Goal: Check status: Check status

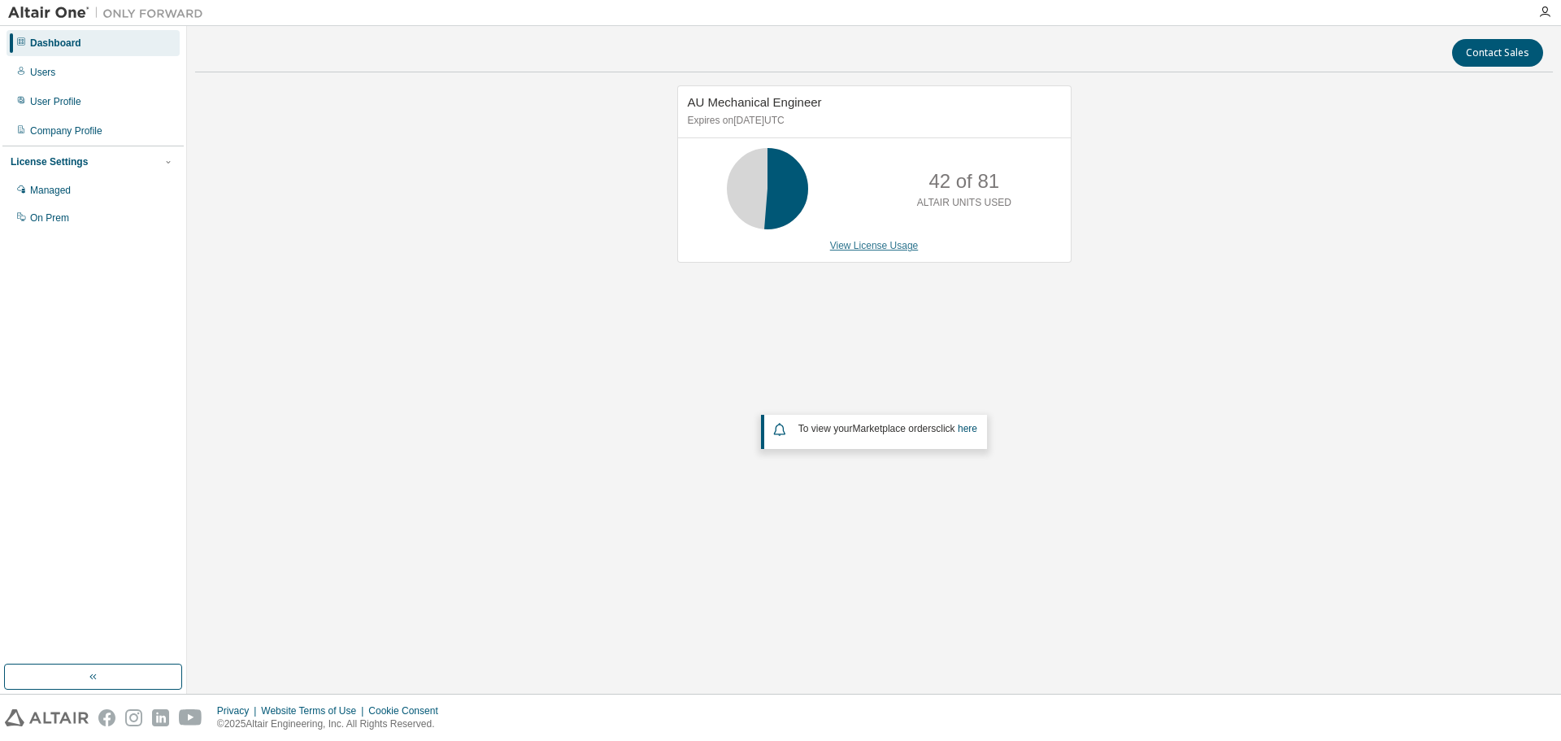
click at [887, 250] on link "View License Usage" at bounding box center [874, 245] width 89 height 11
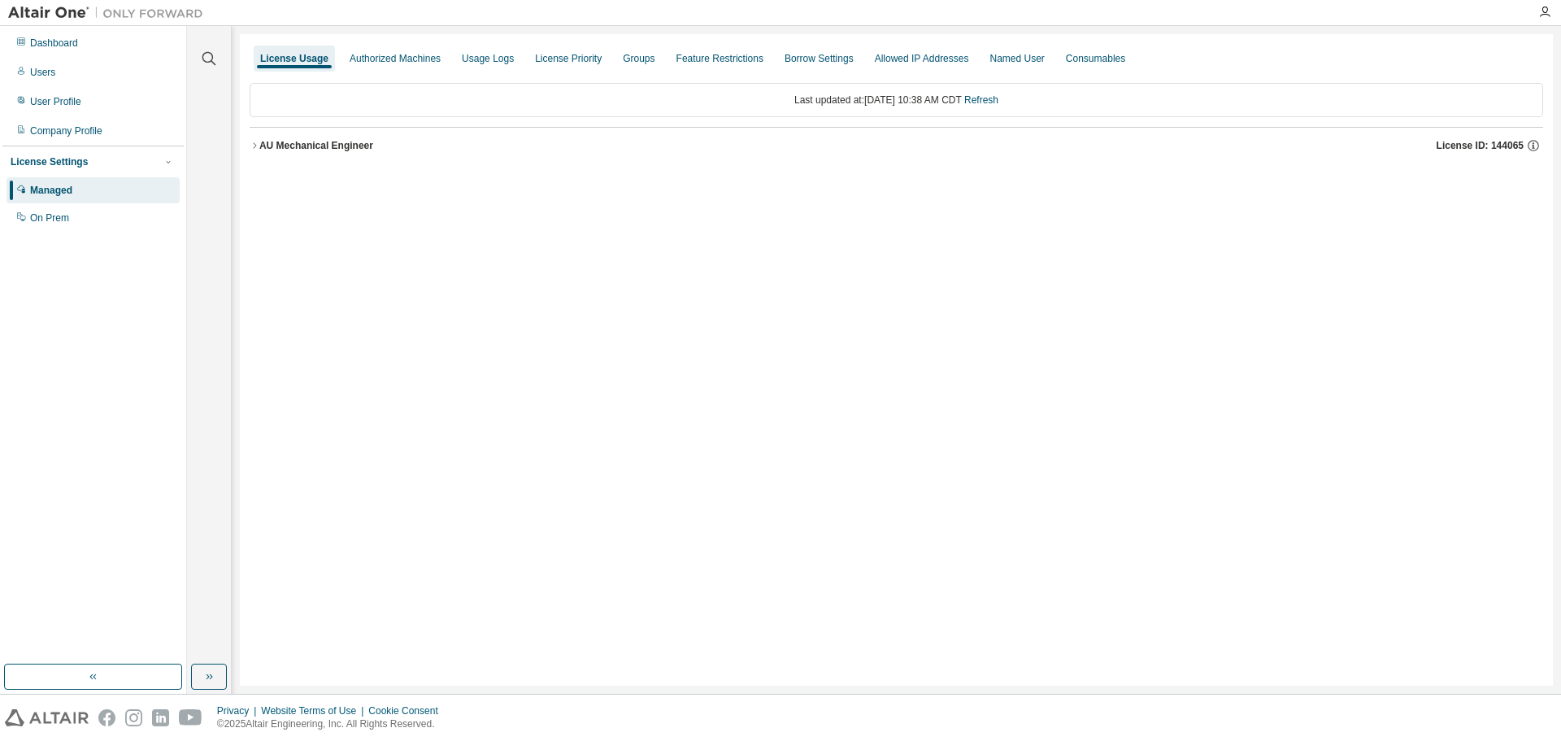
click at [337, 146] on div "AU Mechanical Engineer" at bounding box center [316, 145] width 114 height 13
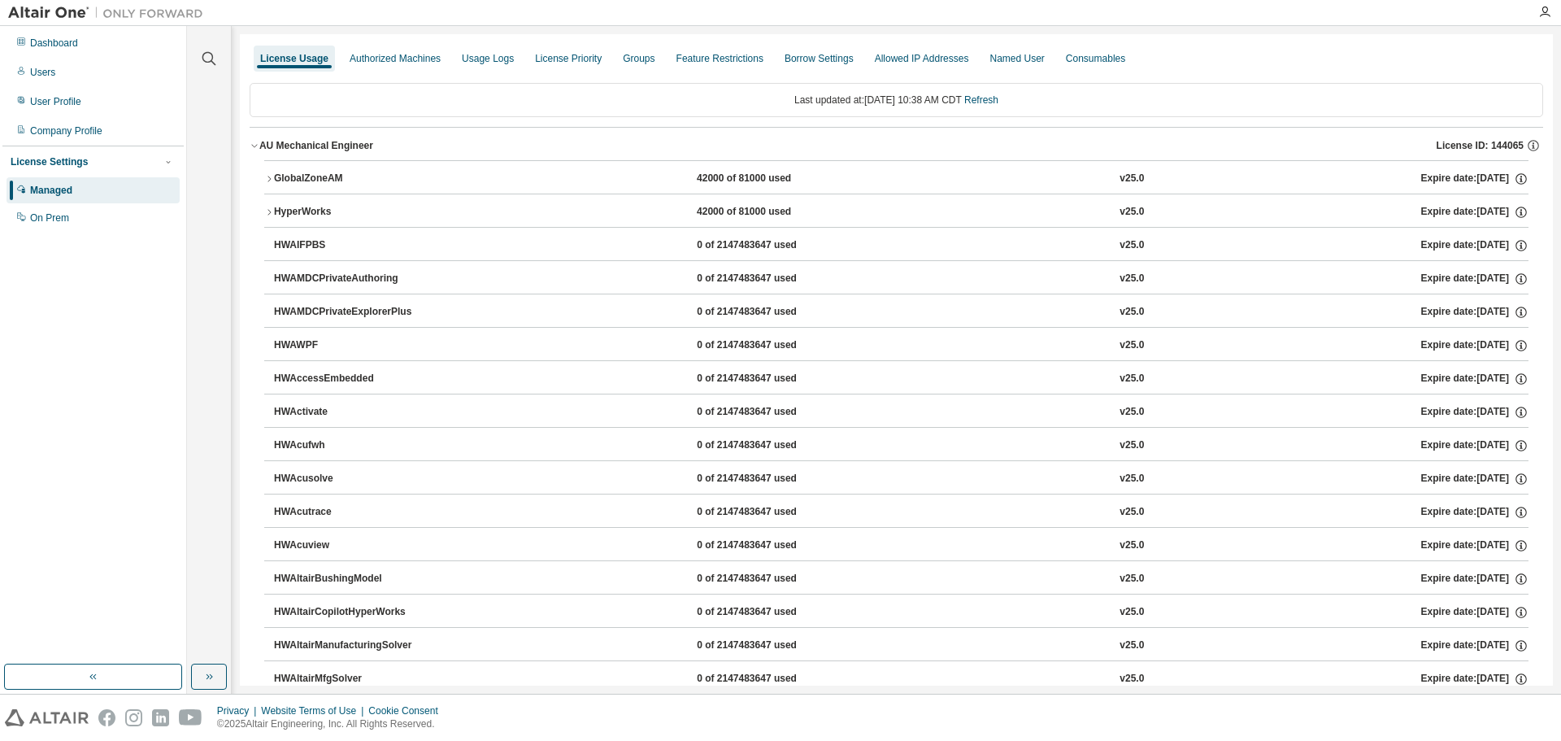
click at [305, 176] on div "GlobalZoneAM" at bounding box center [347, 179] width 146 height 15
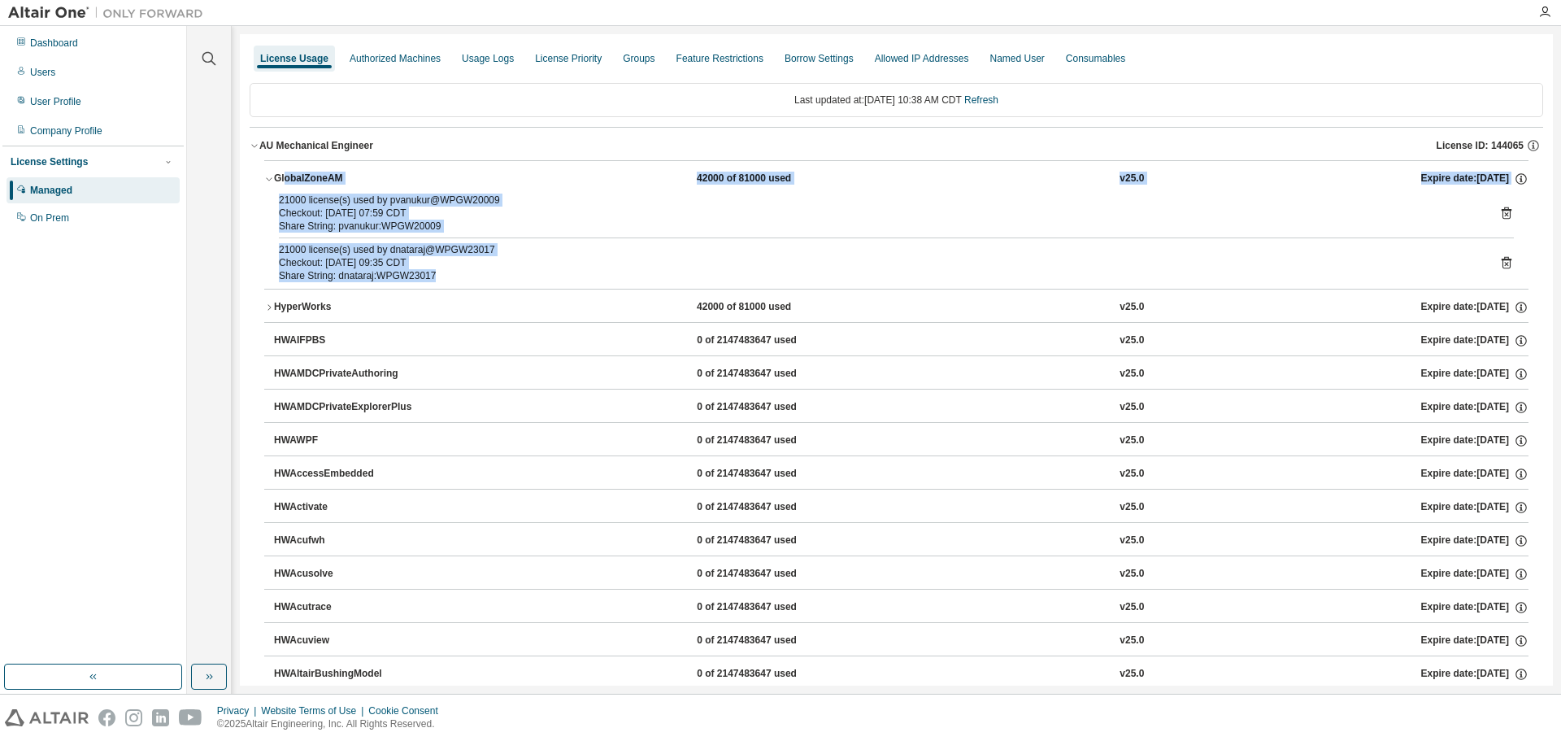
drag, startPoint x: 455, startPoint y: 278, endPoint x: 283, endPoint y: 189, distance: 194.2
click at [283, 189] on div "GlobalZoneAM 42000 of 81000 used v25.0 Expire date: [DATE] 21000 license(s) use…" at bounding box center [896, 224] width 1265 height 128
click at [604, 206] on div "21000 license(s) used by pvanukur@WPGW20009" at bounding box center [877, 200] width 1196 height 13
